Goal: Find specific page/section: Find specific page/section

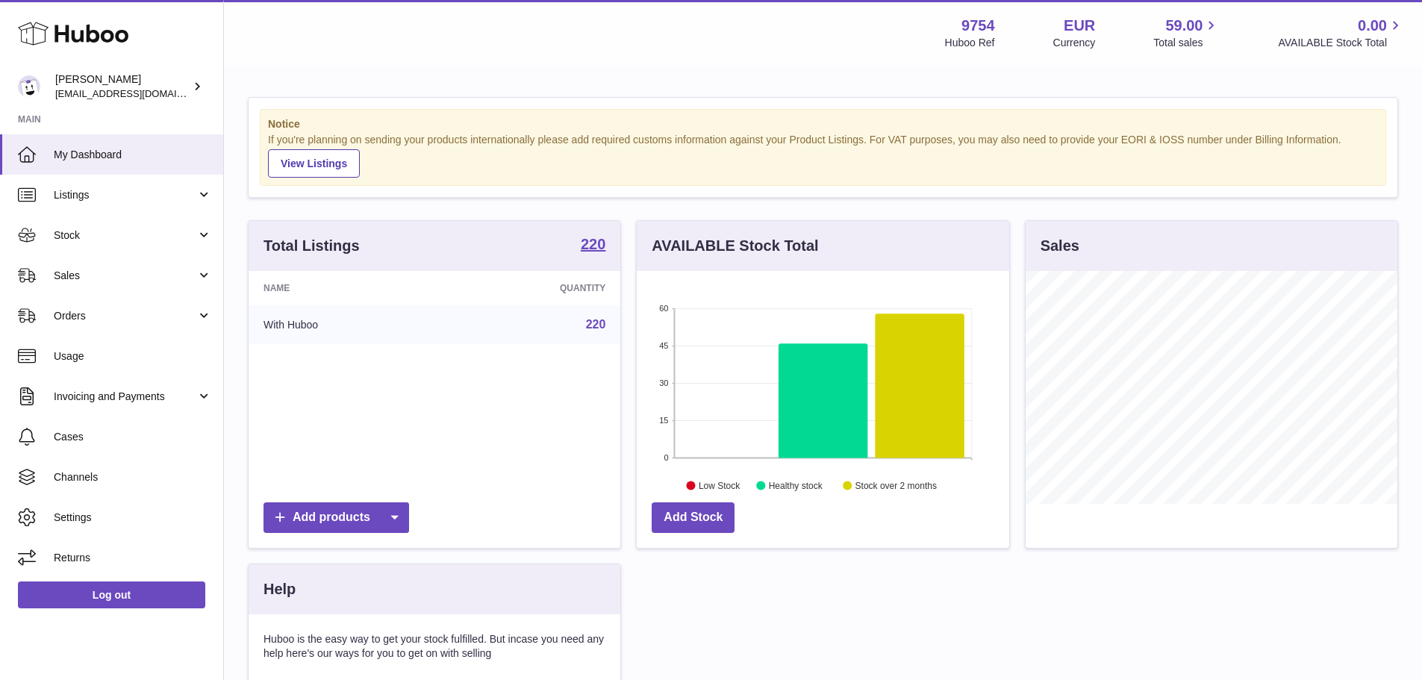
scroll to position [233, 372]
click at [87, 196] on span "Listings" at bounding box center [125, 195] width 143 height 14
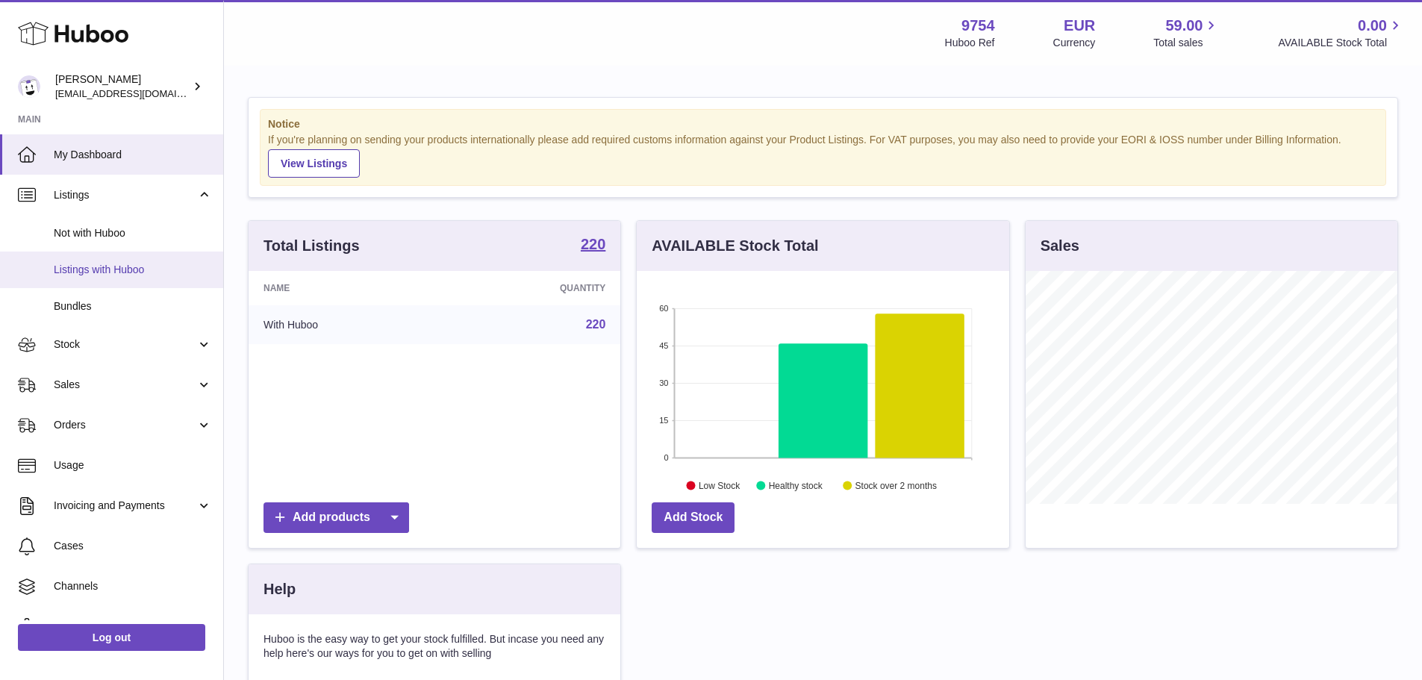
click at [116, 260] on link "Listings with Huboo" at bounding box center [111, 269] width 223 height 37
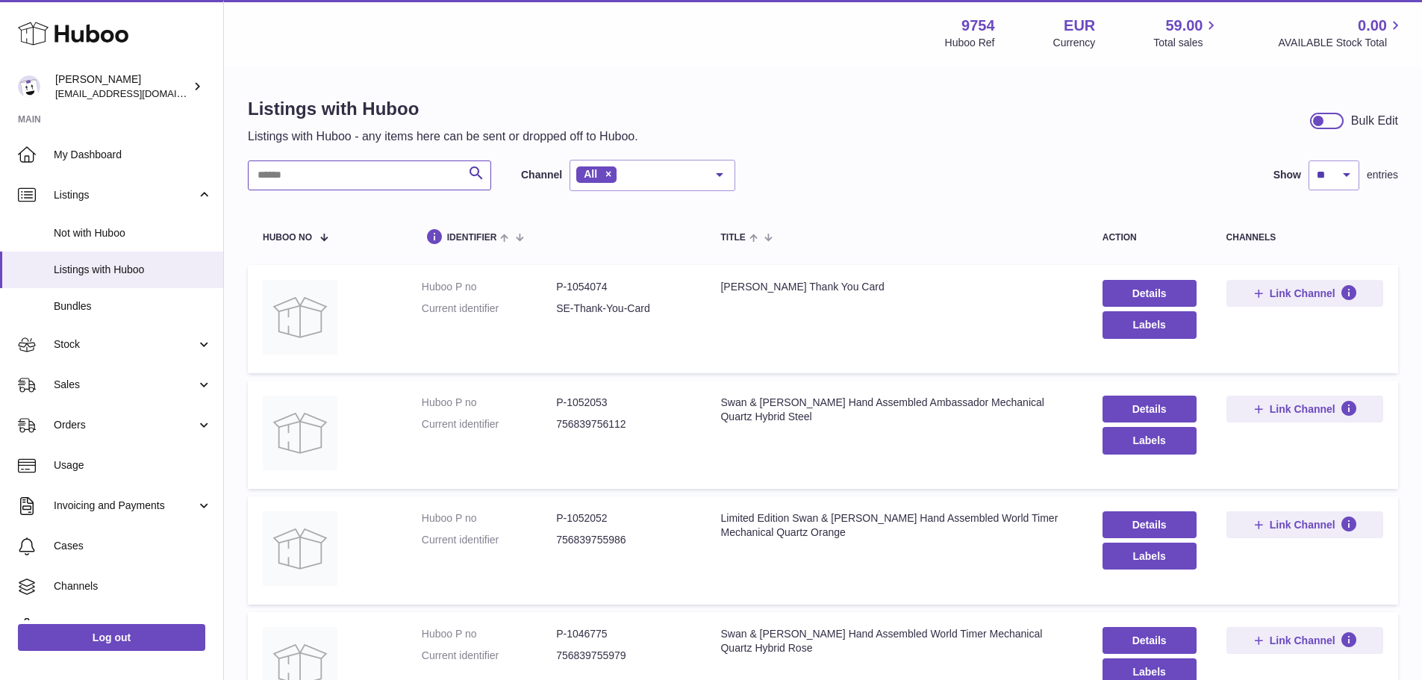
click at [391, 172] on input "text" at bounding box center [369, 175] width 243 height 30
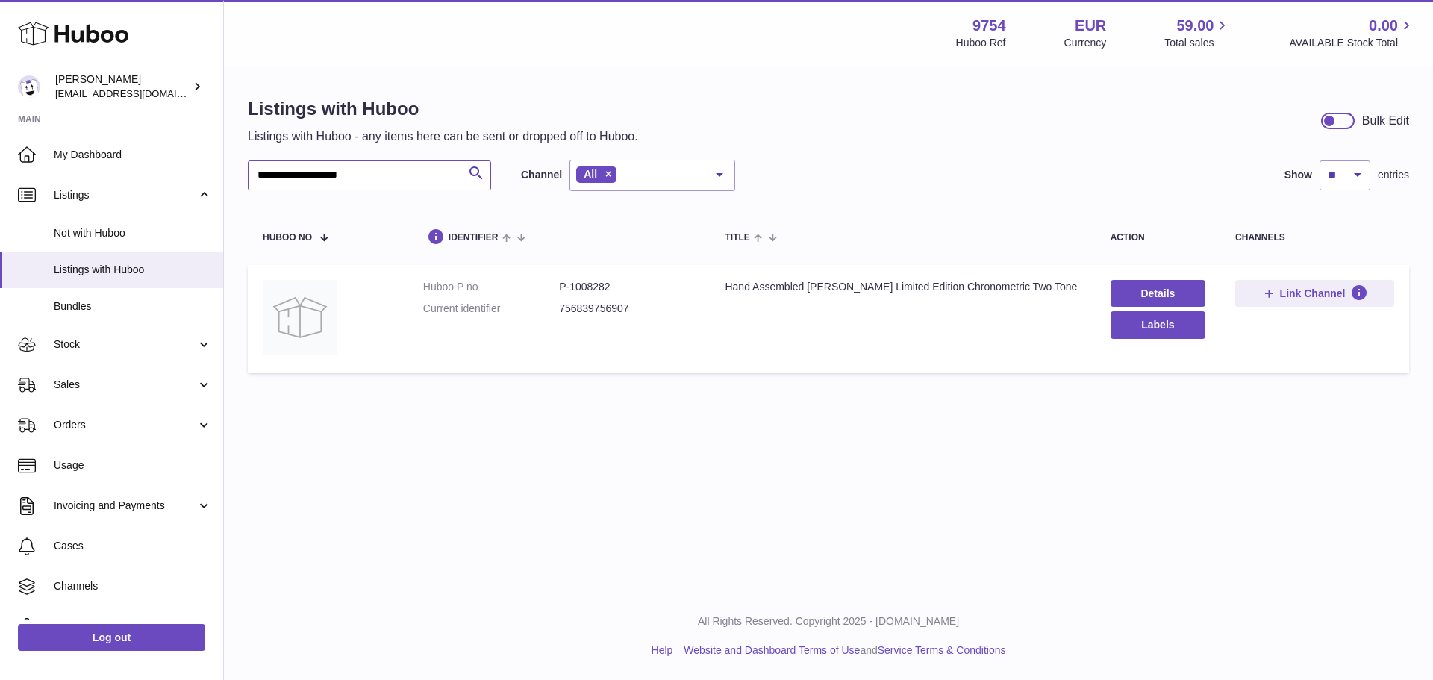
type input "**********"
click at [584, 285] on dd "P-1008282" at bounding box center [627, 287] width 136 height 14
copy dd "1008282"
